Goal: Information Seeking & Learning: Learn about a topic

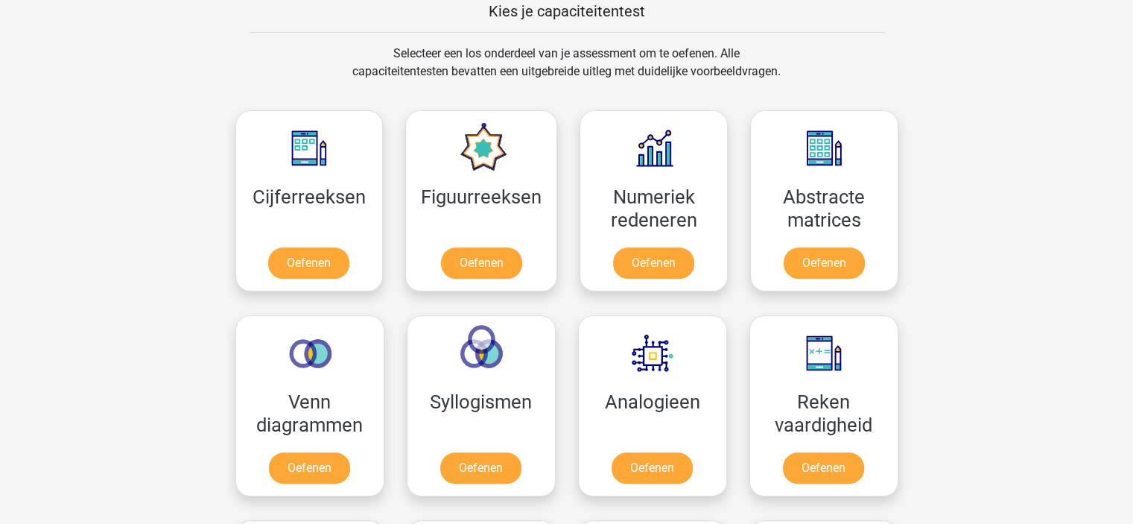
scroll to position [596, 0]
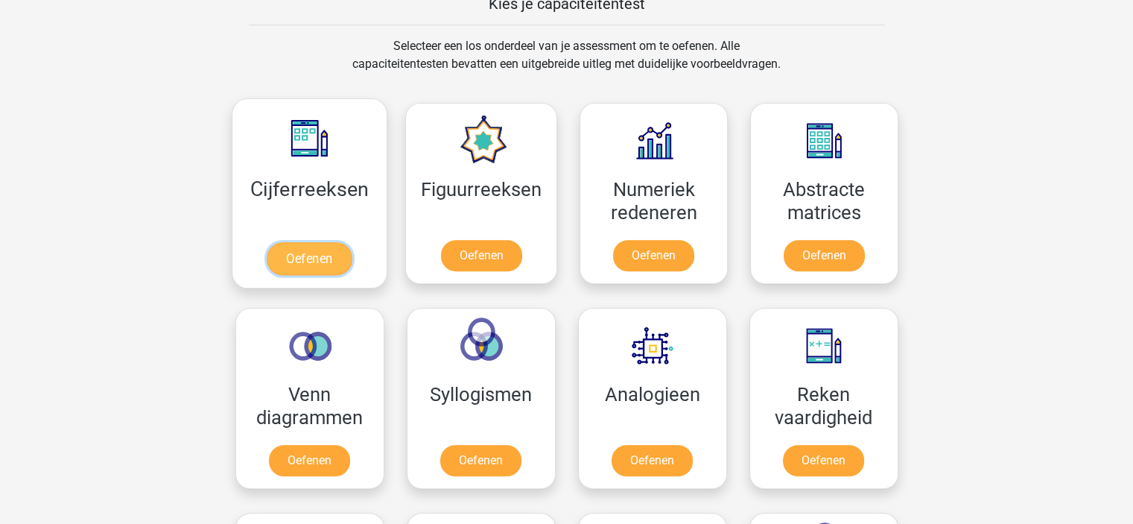
click at [307, 250] on link "Oefenen" at bounding box center [309, 258] width 85 height 33
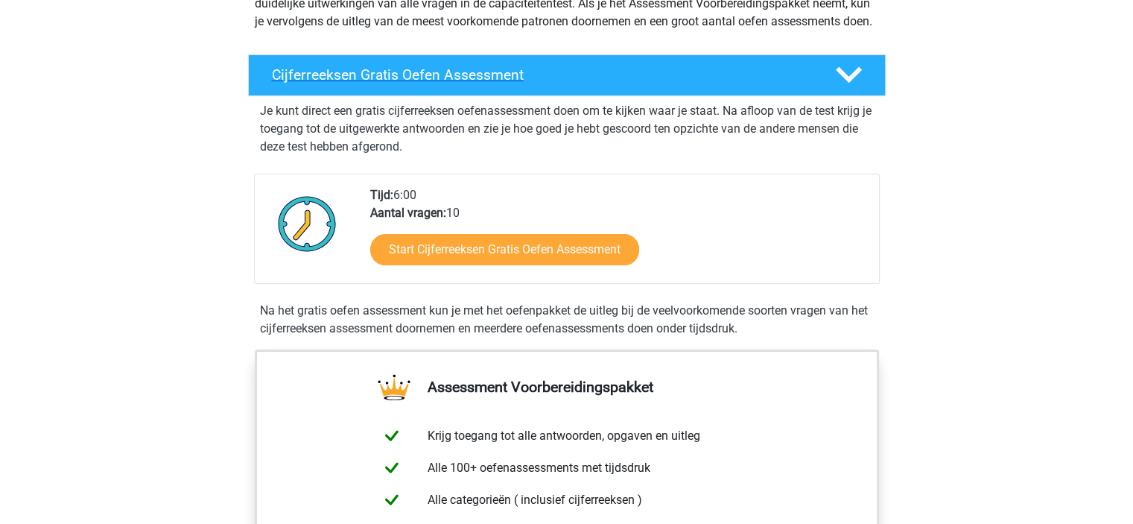
scroll to position [224, 0]
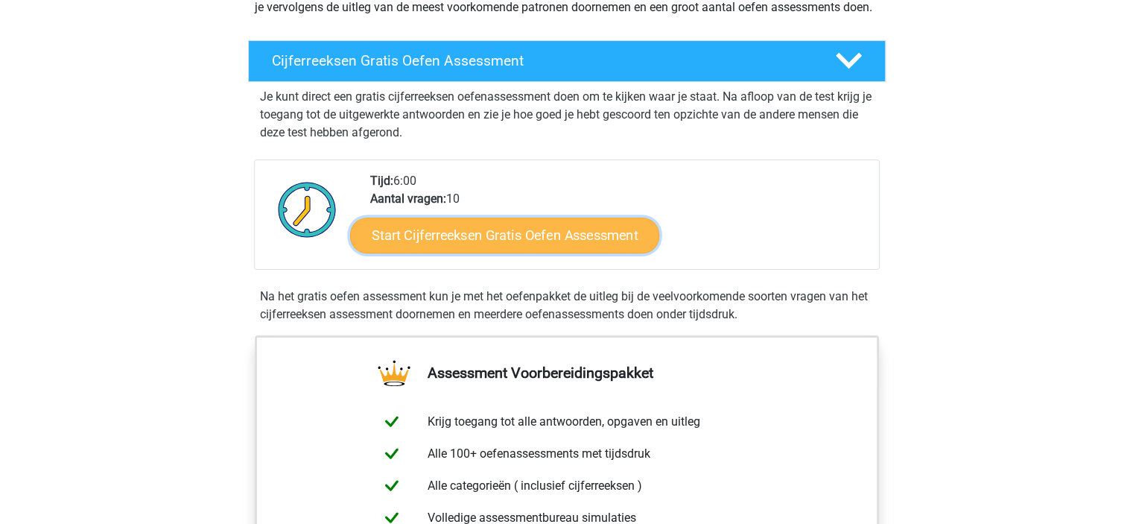
click at [564, 253] on link "Start Cijferreeksen Gratis Oefen Assessment" at bounding box center [504, 235] width 309 height 36
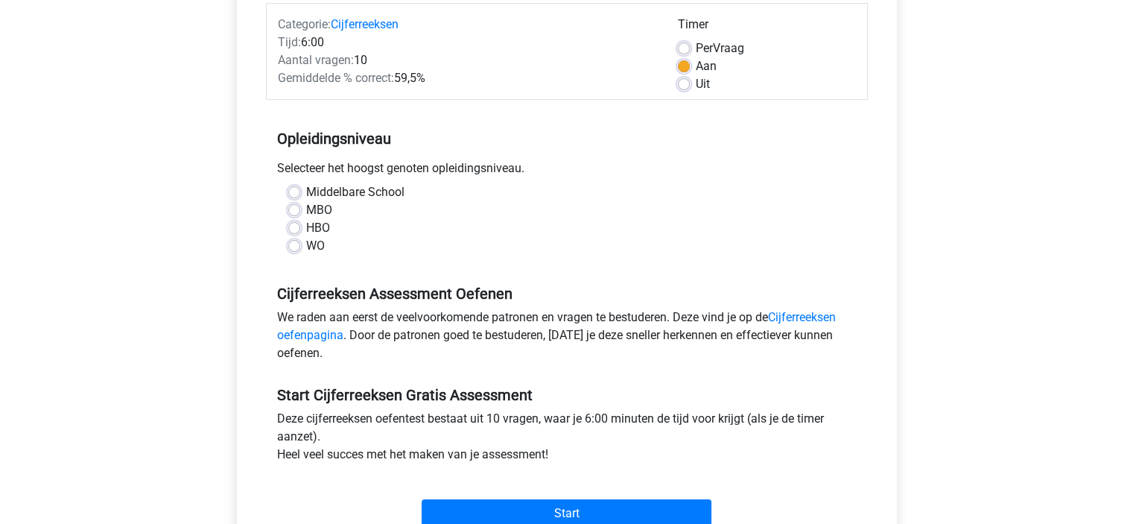
scroll to position [224, 0]
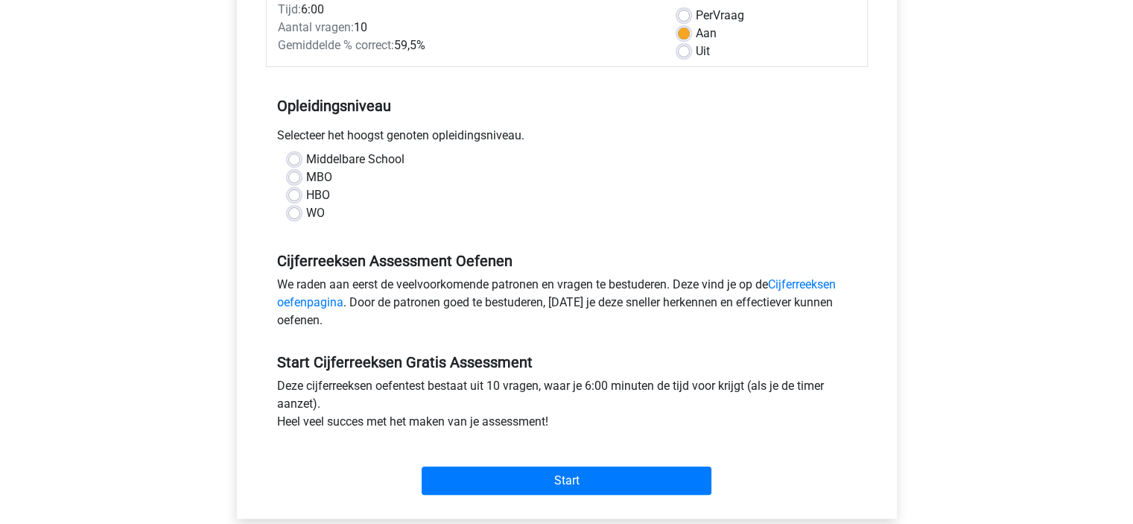
click at [306, 196] on label "HBO" at bounding box center [318, 195] width 24 height 18
click at [291, 196] on input "HBO" at bounding box center [294, 193] width 12 height 15
radio input "true"
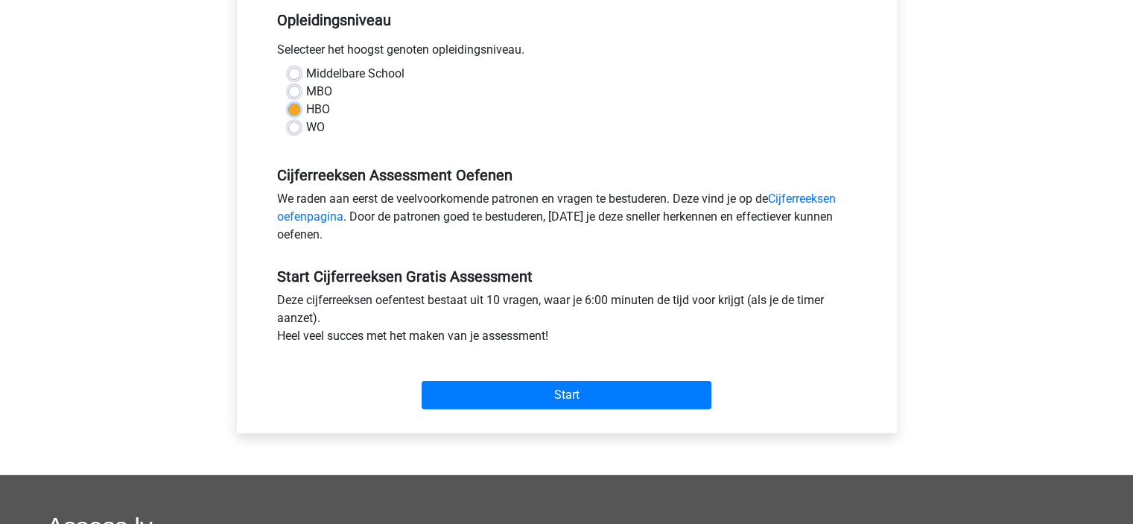
scroll to position [447, 0]
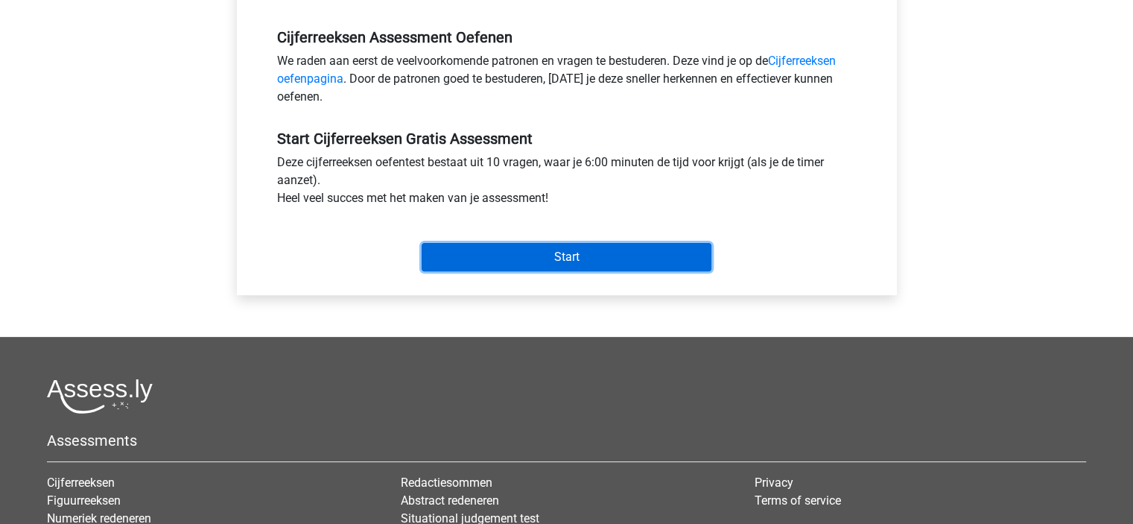
click at [553, 243] on input "Start" at bounding box center [567, 257] width 290 height 28
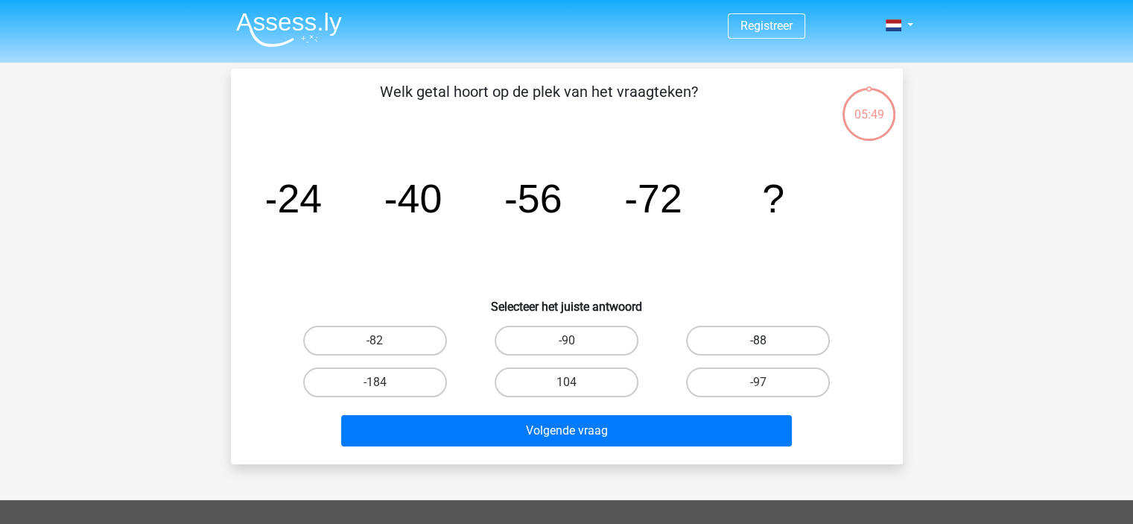
click at [772, 330] on label "-88" at bounding box center [758, 341] width 144 height 30
click at [768, 341] on input "-88" at bounding box center [764, 346] width 10 height 10
radio input "true"
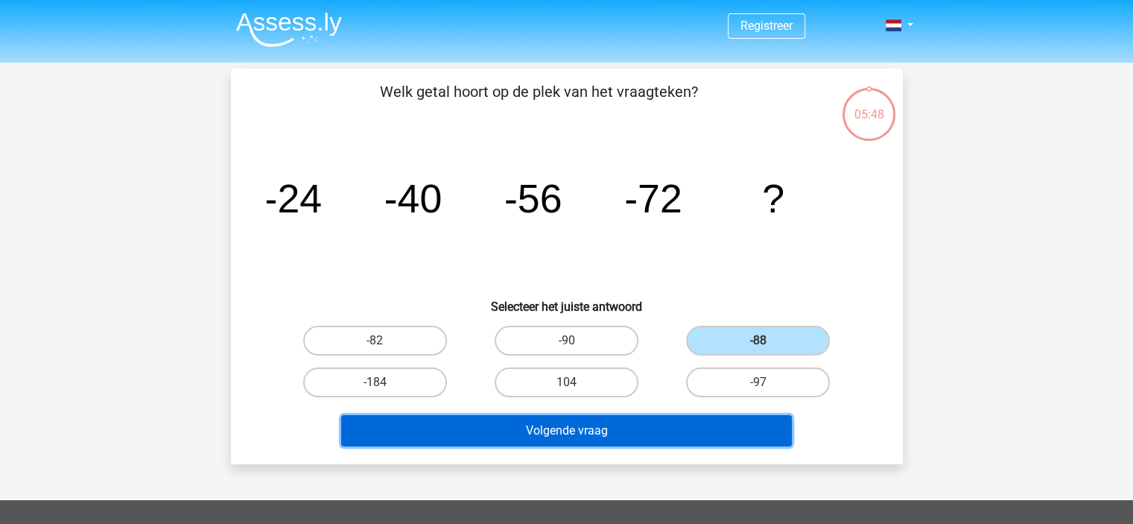
click at [602, 425] on button "Volgende vraag" at bounding box center [566, 430] width 451 height 31
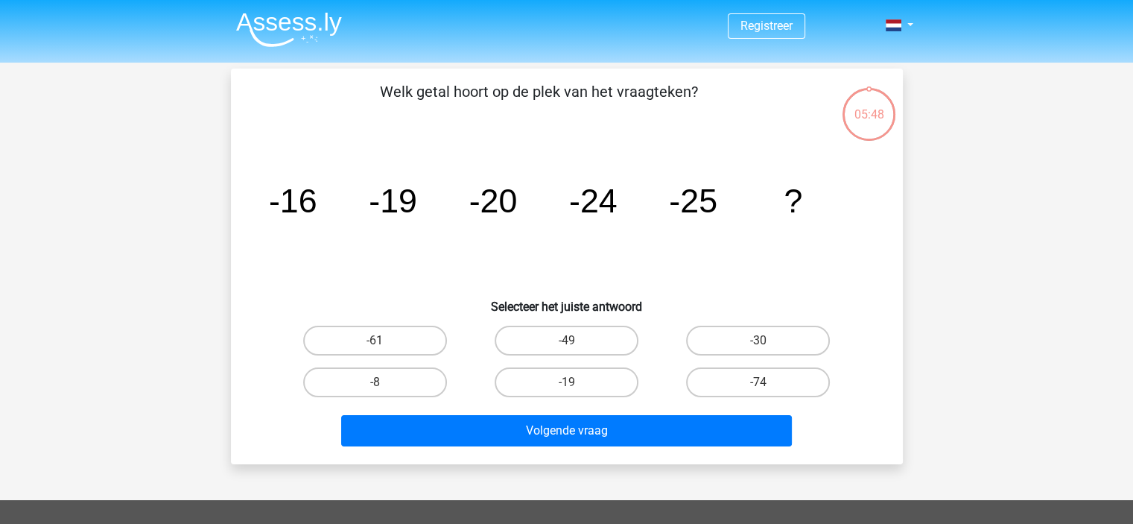
scroll to position [69, 0]
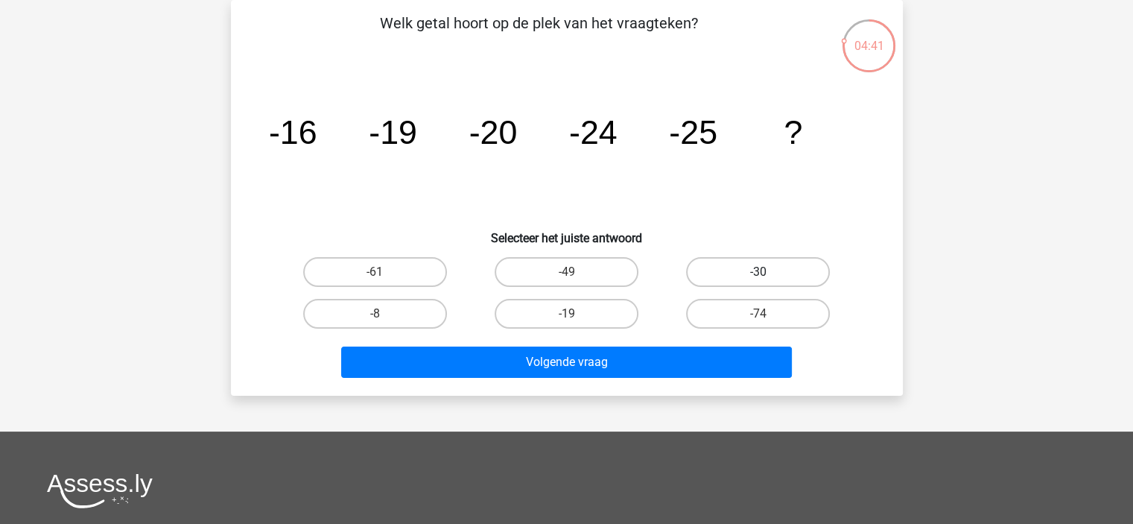
click at [791, 263] on label "-30" at bounding box center [758, 272] width 144 height 30
click at [768, 272] on input "-30" at bounding box center [764, 277] width 10 height 10
radio input "true"
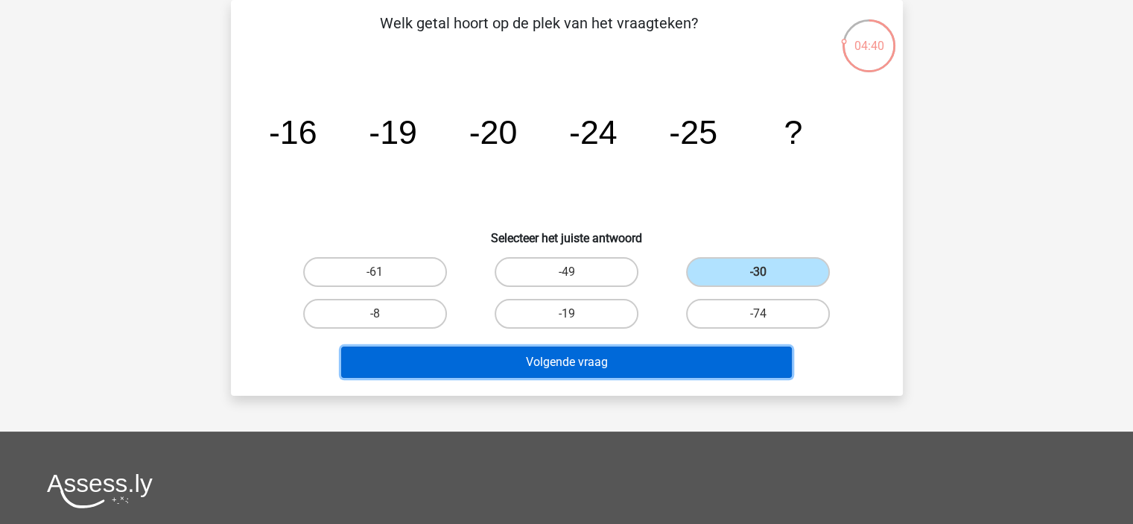
click at [654, 366] on button "Volgende vraag" at bounding box center [566, 361] width 451 height 31
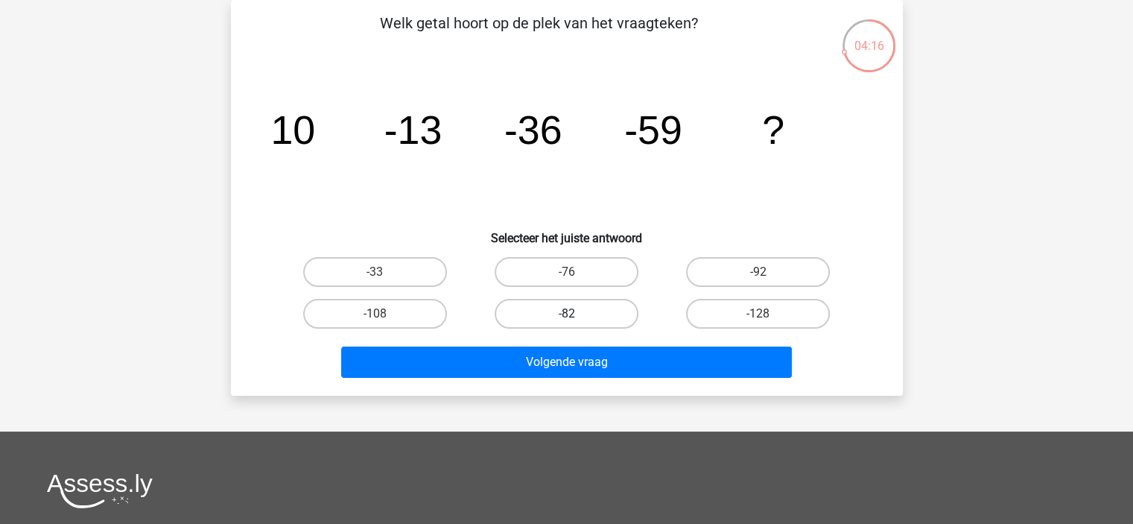
click at [577, 309] on label "-82" at bounding box center [567, 314] width 144 height 30
click at [576, 314] on input "-82" at bounding box center [571, 319] width 10 height 10
radio input "true"
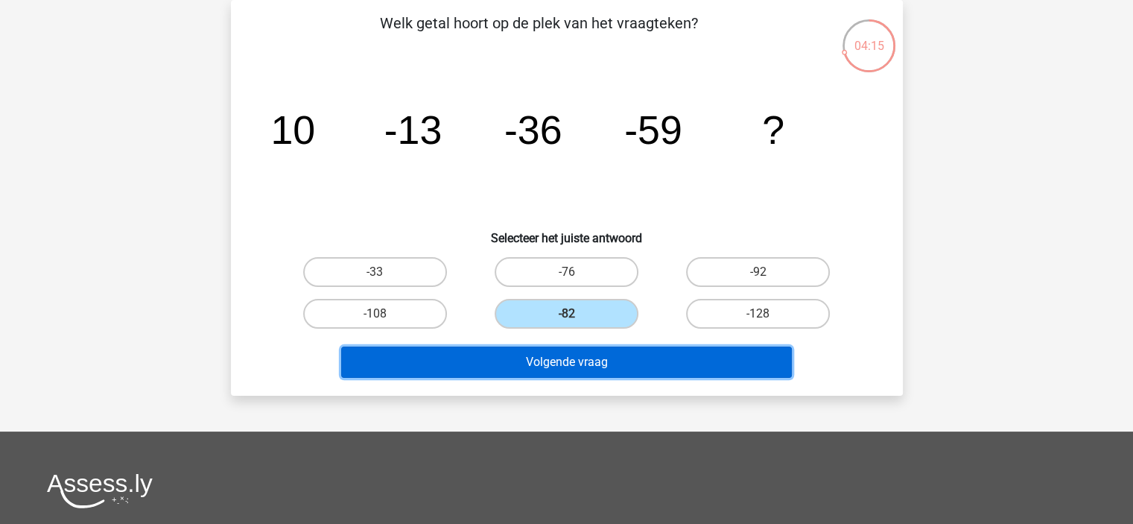
click at [580, 354] on button "Volgende vraag" at bounding box center [566, 361] width 451 height 31
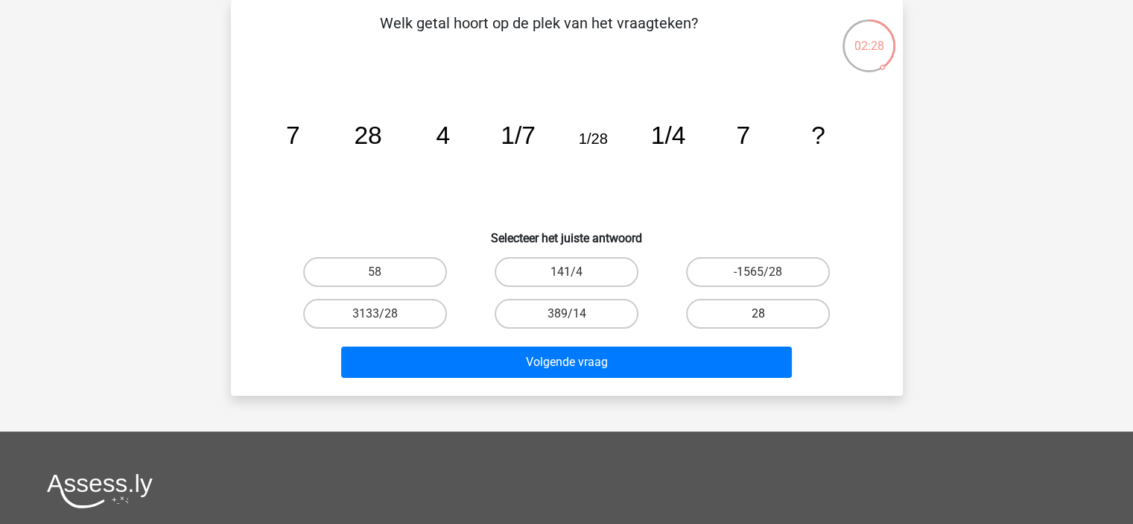
click at [787, 311] on label "28" at bounding box center [758, 314] width 144 height 30
click at [768, 314] on input "28" at bounding box center [764, 319] width 10 height 10
radio input "true"
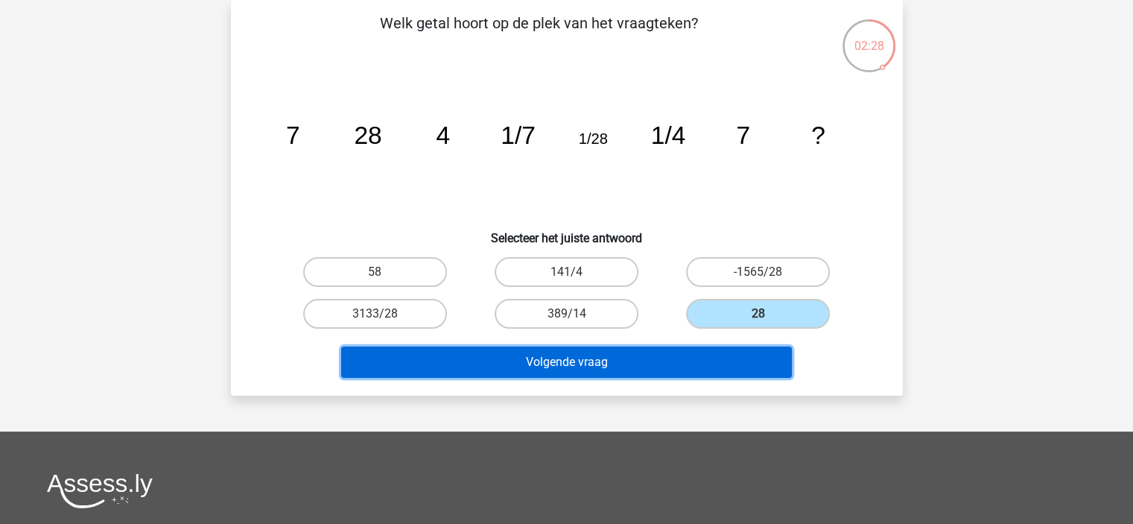
click at [696, 355] on button "Volgende vraag" at bounding box center [566, 361] width 451 height 31
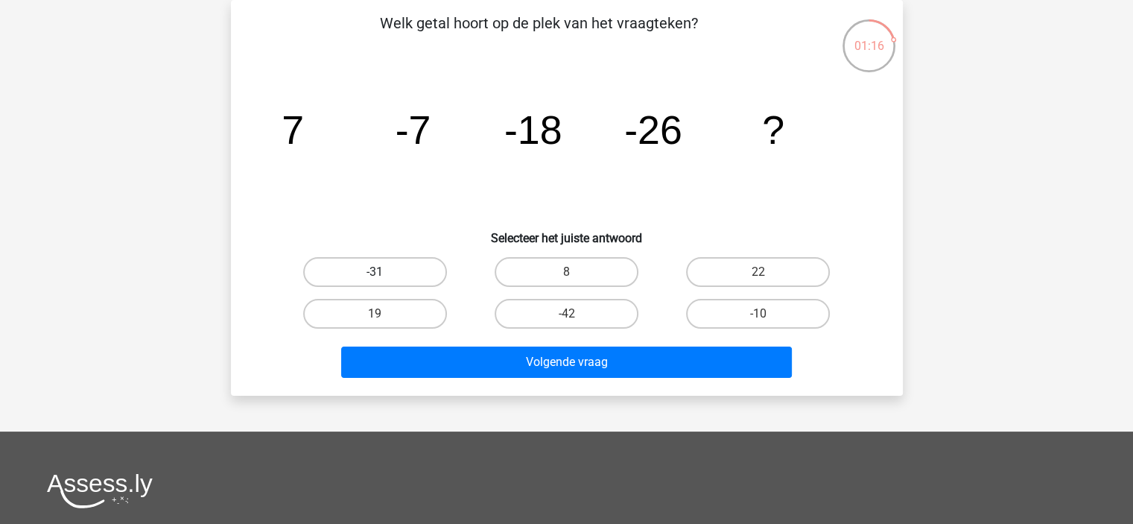
click at [328, 265] on label "-31" at bounding box center [375, 272] width 144 height 30
click at [375, 272] on input "-31" at bounding box center [380, 277] width 10 height 10
radio input "true"
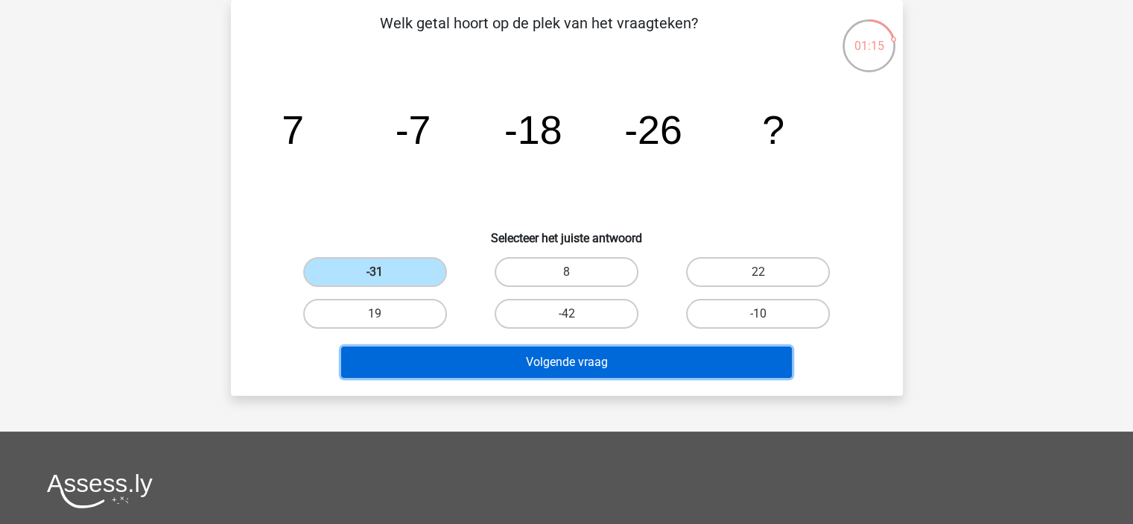
click at [549, 360] on button "Volgende vraag" at bounding box center [566, 361] width 451 height 31
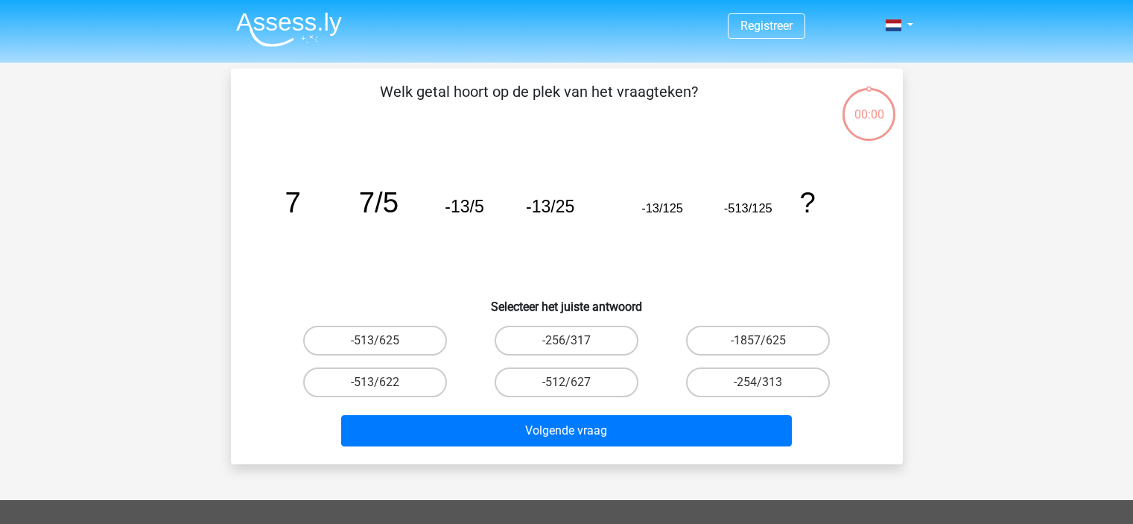
scroll to position [69, 0]
